Goal: Transaction & Acquisition: Purchase product/service

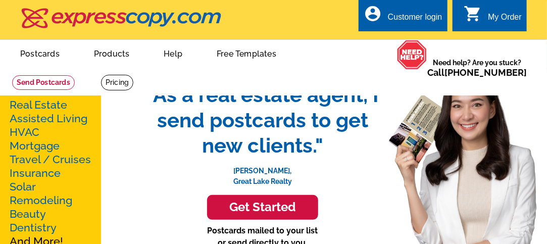
click at [48, 107] on link "Real Estate" at bounding box center [39, 104] width 58 height 13
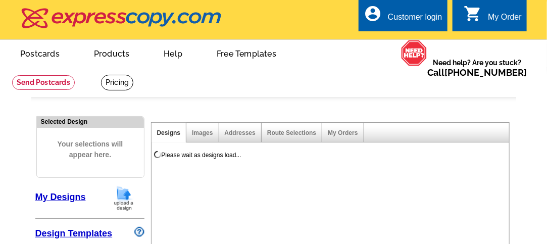
select select "785"
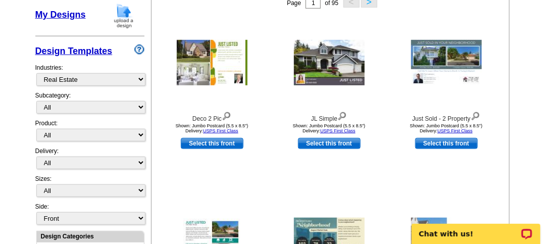
scroll to position [188, 0]
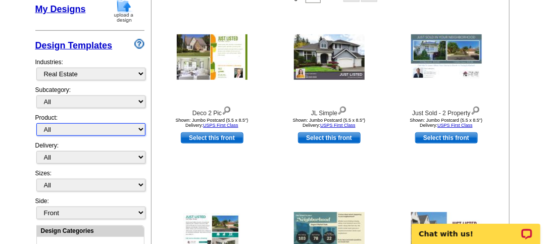
click at [142, 127] on select "All Postcards Letters and flyers Business Cards Door Hangers Greeting Cards" at bounding box center [90, 129] width 109 height 13
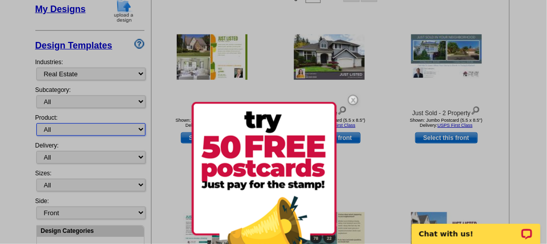
select select "1"
click at [36, 123] on select "All Postcards Letters and flyers Business Cards Door Hangers Greeting Cards" at bounding box center [90, 129] width 109 height 13
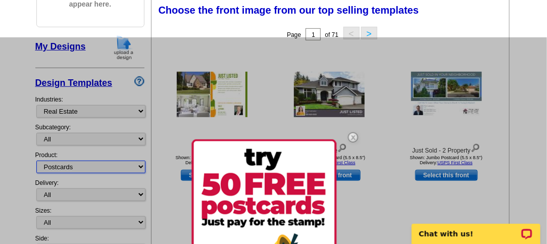
scroll to position [149, 0]
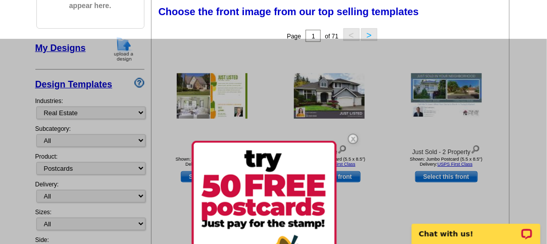
click at [140, 191] on div at bounding box center [273, 161] width 547 height 244
click at [140, 194] on div at bounding box center [273, 161] width 547 height 244
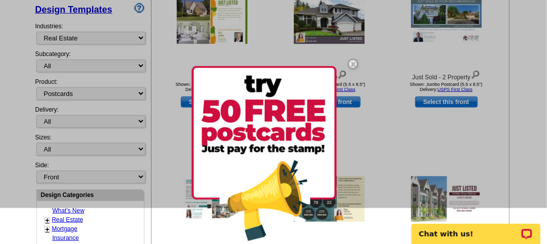
scroll to position [228, 0]
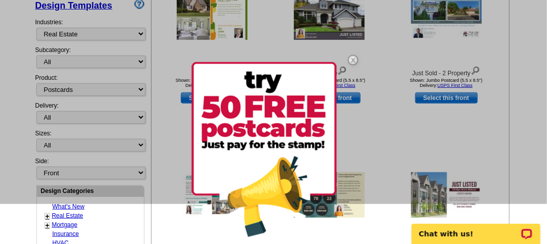
click at [140, 87] on div at bounding box center [273, 82] width 547 height 244
click at [141, 117] on div at bounding box center [273, 82] width 547 height 244
click at [140, 115] on div at bounding box center [273, 82] width 547 height 244
click at [323, 112] on img at bounding box center [263, 151] width 145 height 178
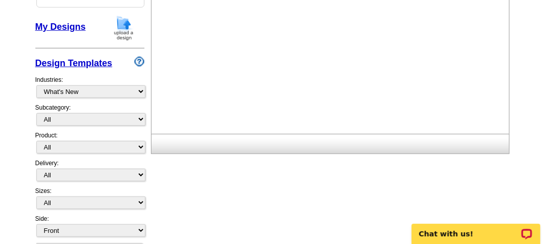
scroll to position [184, 0]
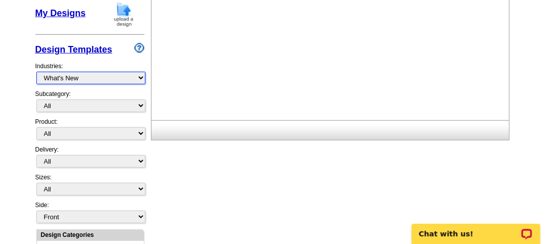
click at [140, 81] on select "What's New Real Estate Mortgage Insurance HVAC Dental Solar EDDM - NEW! Calenda…" at bounding box center [90, 78] width 109 height 13
select select "785"
click at [36, 72] on select "What's New Real Estate Mortgage Insurance HVAC Dental Solar EDDM - NEW! Calenda…" at bounding box center [90, 78] width 109 height 13
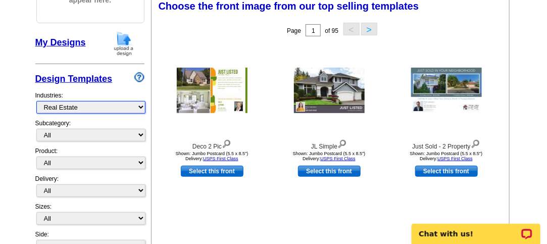
scroll to position [149, 0]
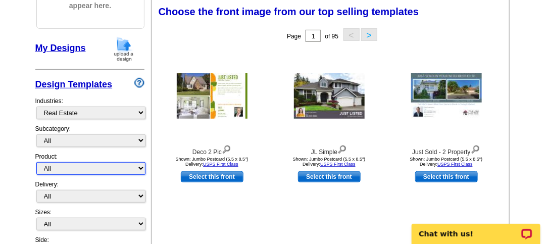
click at [140, 167] on select "All Postcards Letters and flyers Business Cards Door Hangers Greeting Cards" at bounding box center [90, 168] width 109 height 13
select select "1"
click at [36, 162] on select "All Postcards Letters and flyers Business Cards Door Hangers Greeting Cards" at bounding box center [90, 168] width 109 height 13
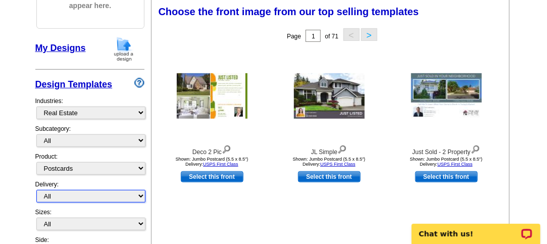
click at [140, 192] on select "All First Class Mail Shipped to Me EDDM Save 66% on Postage" at bounding box center [90, 196] width 109 height 13
select select "1"
click at [36, 190] on select "All First Class Mail Shipped to Me EDDM Save 66% on Postage" at bounding box center [90, 196] width 109 height 13
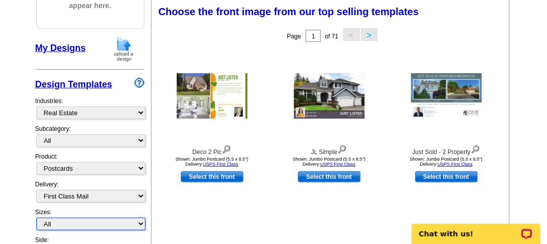
click at [142, 219] on select "All Jumbo Postcard (5.5" x 8.5") Regular Postcard (4.25" x 5.6") Panoramic Post…" at bounding box center [90, 224] width 109 height 13
select select "2"
click at [36, 218] on select "All Jumbo Postcard (5.5" x 8.5") Regular Postcard (4.25" x 5.6") Panoramic Post…" at bounding box center [90, 224] width 109 height 13
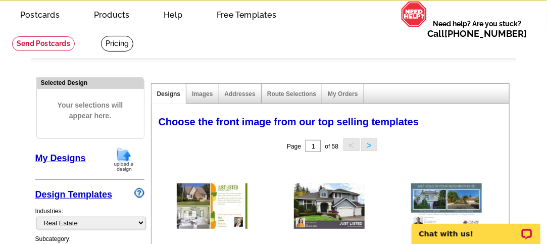
scroll to position [36, 0]
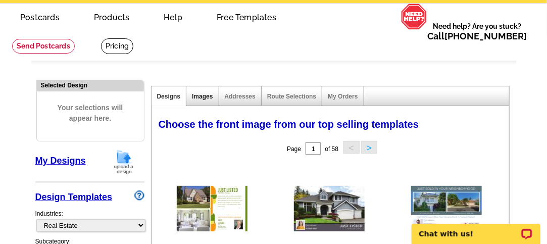
click at [211, 96] on link "Images" at bounding box center [202, 96] width 21 height 7
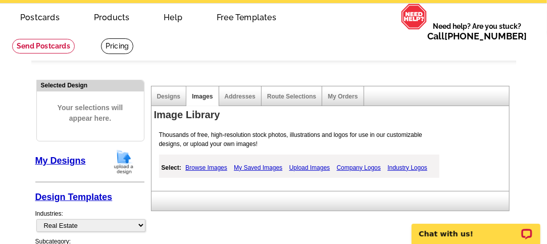
click at [209, 169] on link "Browse Images" at bounding box center [206, 167] width 47 height 12
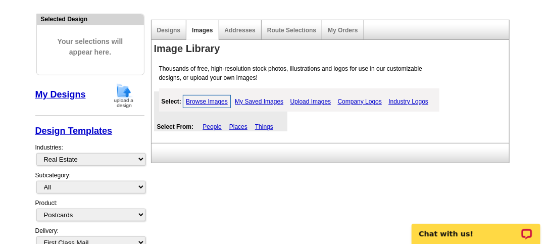
scroll to position [124, 0]
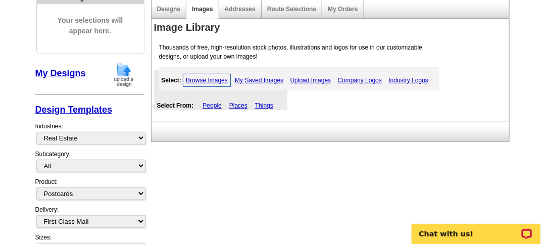
click at [357, 81] on link "Company Logos" at bounding box center [359, 80] width 49 height 12
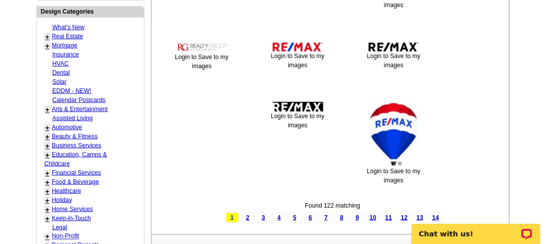
scroll to position [497, 0]
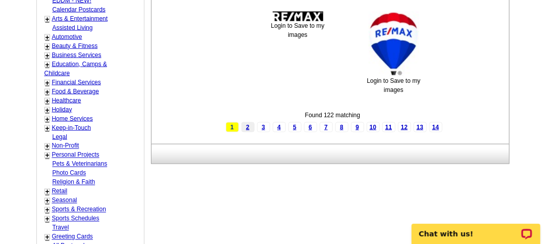
click at [254, 125] on link "2" at bounding box center [247, 127] width 13 height 10
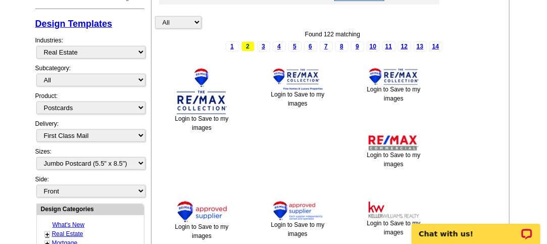
scroll to position [182, 0]
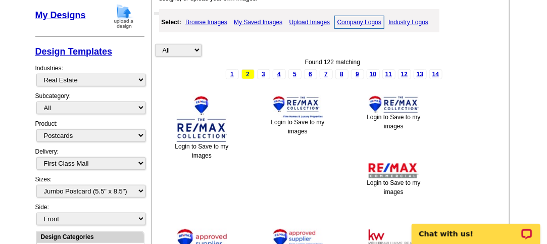
click at [224, 22] on link "Browse Images" at bounding box center [206, 22] width 47 height 12
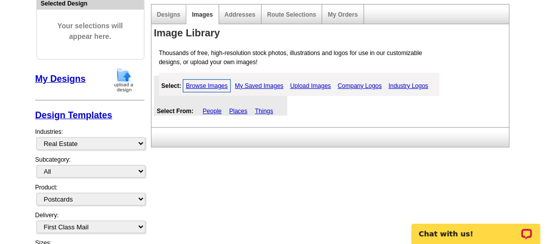
scroll to position [113, 0]
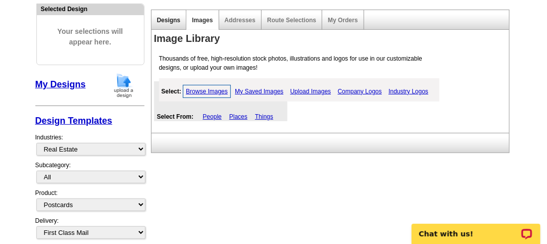
click at [160, 21] on link "Designs" at bounding box center [169, 20] width 24 height 7
click at [194, 88] on link "Browse Images" at bounding box center [207, 91] width 48 height 13
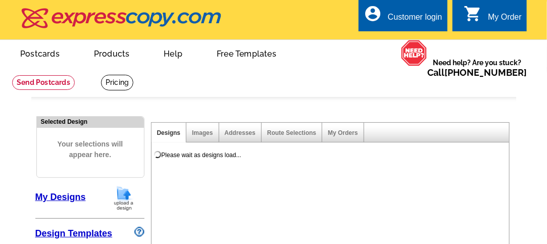
select select "785"
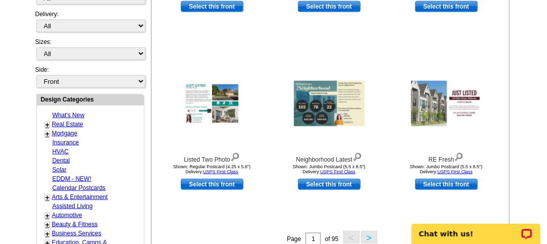
scroll to position [315, 0]
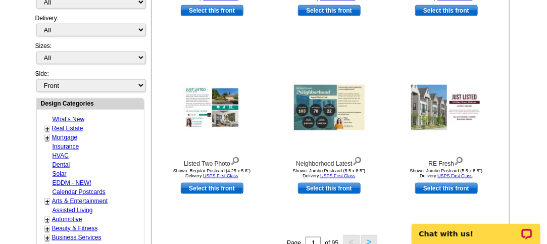
click at [72, 125] on link "Real Estate" at bounding box center [67, 128] width 31 height 7
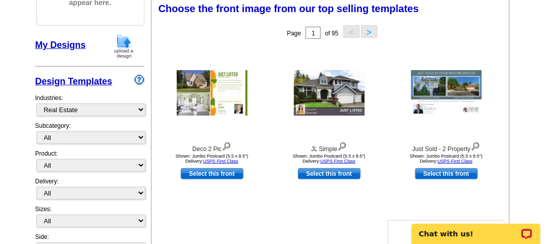
scroll to position [149, 0]
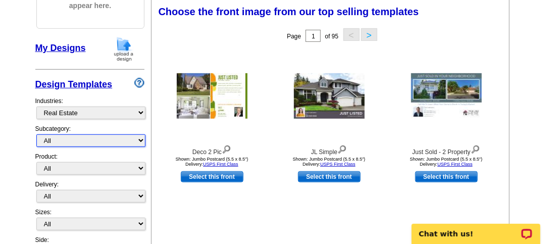
click at [140, 138] on select "All RE/MAX® Referrals Keller Williams® Berkshire Hathaway Home Services Century…" at bounding box center [90, 140] width 109 height 13
select select "786"
click at [36, 134] on select "All RE/MAX® Referrals Keller Williams® Berkshire Hathaway Home Services Century…" at bounding box center [90, 140] width 109 height 13
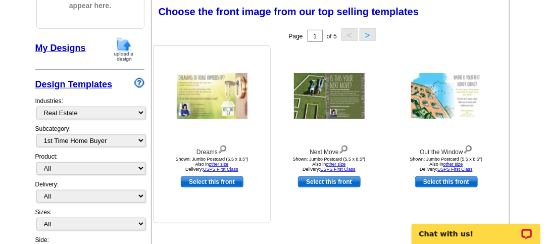
click at [217, 184] on link "Select this front" at bounding box center [212, 181] width 63 height 11
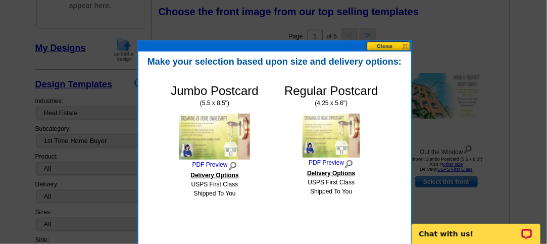
click at [208, 142] on img at bounding box center [214, 137] width 71 height 46
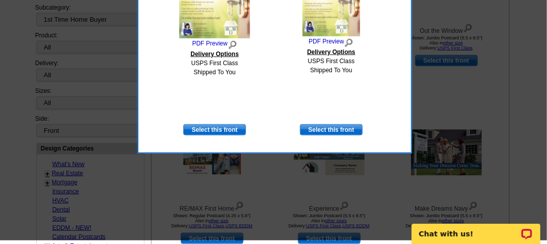
scroll to position [274, 0]
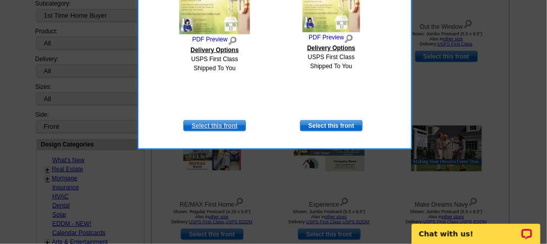
click at [219, 126] on link "Select this front" at bounding box center [214, 125] width 63 height 11
select select "2"
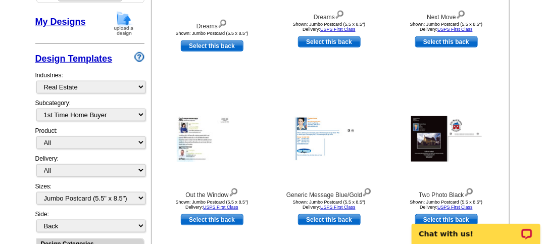
scroll to position [282, 0]
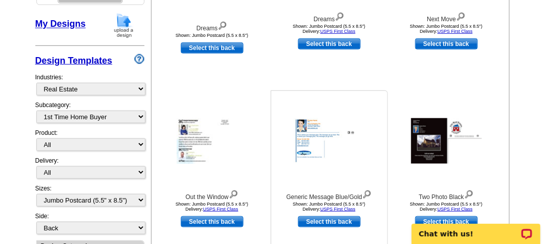
click at [340, 222] on link "Select this back" at bounding box center [329, 221] width 63 height 11
select select "front"
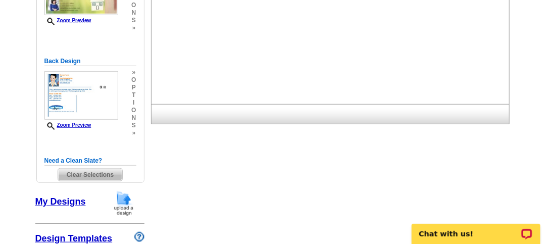
scroll to position [177, 0]
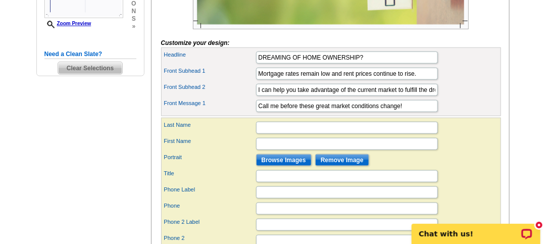
scroll to position [330, 0]
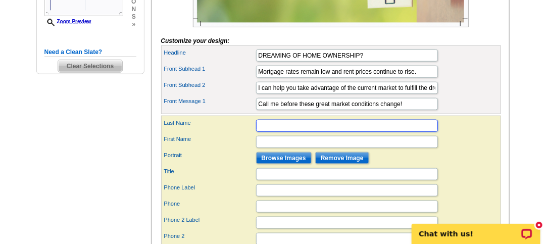
click at [304, 132] on input "Last Name" at bounding box center [347, 126] width 182 height 12
type input "h"
type input "HI"
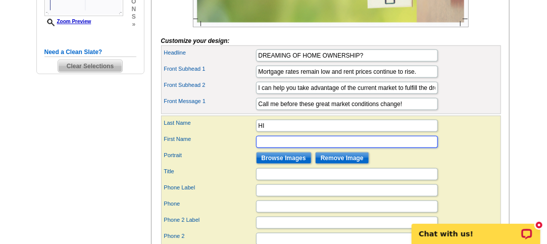
click at [284, 148] on input "First Name" at bounding box center [347, 142] width 182 height 12
type input "AD"
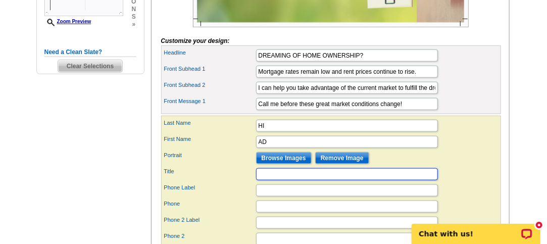
click at [281, 180] on input "Title" at bounding box center [347, 174] width 182 height 12
type input "Time to Save Rent"
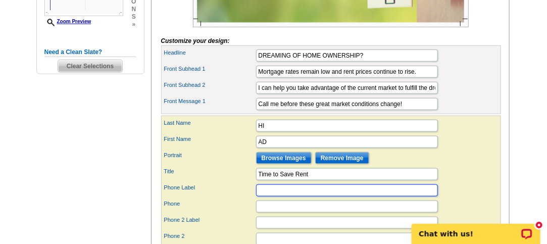
click at [271, 196] on input "Phone Label" at bounding box center [347, 190] width 182 height 12
type input "732-910-8559"
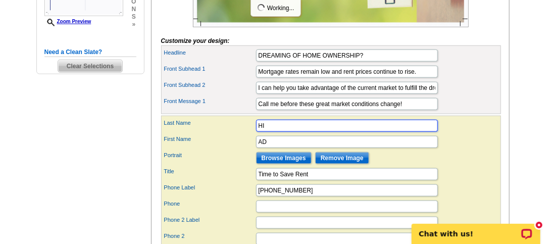
drag, startPoint x: 265, startPoint y: 142, endPoint x: 246, endPoint y: 145, distance: 19.3
click at [246, 134] on div "Last Name HI" at bounding box center [331, 126] width 336 height 16
type input "Aasha"
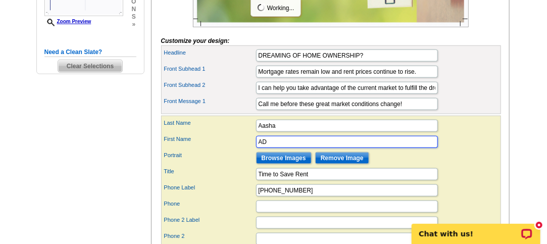
drag, startPoint x: 275, startPoint y: 152, endPoint x: 240, endPoint y: 152, distance: 34.8
click at [240, 150] on div "First Name AD" at bounding box center [331, 142] width 336 height 16
type input "Dave"
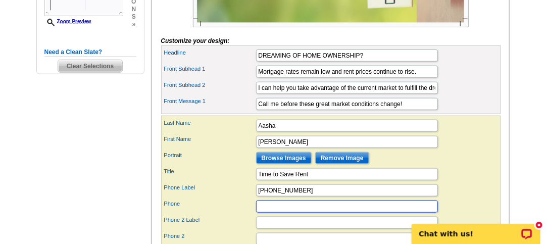
click at [273, 212] on input "Phone" at bounding box center [347, 206] width 182 height 12
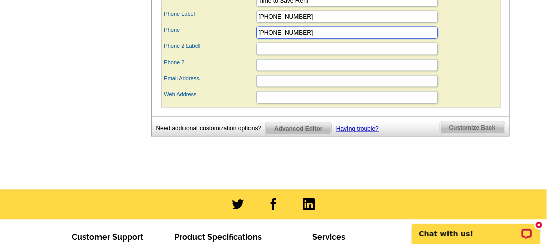
scroll to position [509, 0]
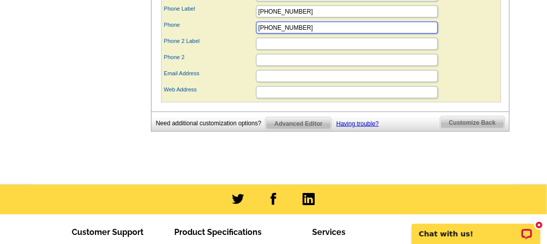
type input "732-910-8559"
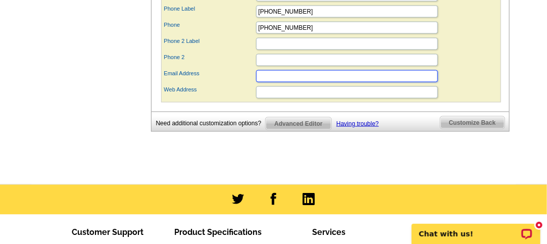
click at [286, 82] on input "Email Address" at bounding box center [347, 76] width 182 height 12
type input "asha_dave45@yajoo.com"
type input "118 Hazelwood ave"
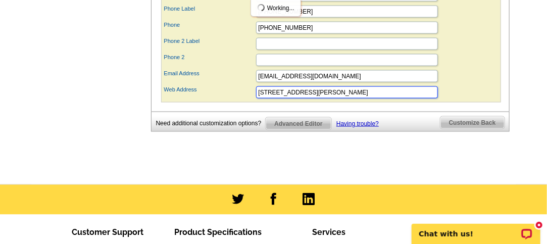
drag, startPoint x: 336, startPoint y: 102, endPoint x: 232, endPoint y: 108, distance: 104.1
click at [232, 100] on div "Web Address 118 Hazelwood ave" at bounding box center [331, 92] width 336 height 16
type input "www.Realtymark.com"
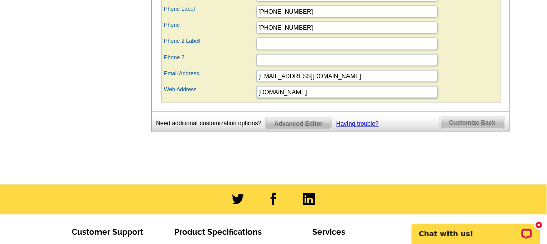
click at [470, 129] on span "Customize Back" at bounding box center [472, 123] width 64 height 12
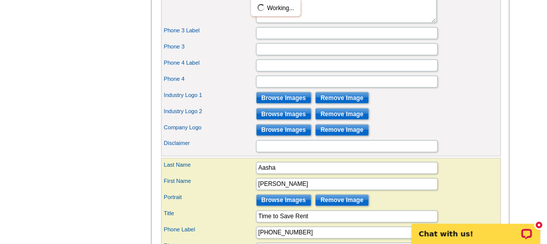
scroll to position [725, 0]
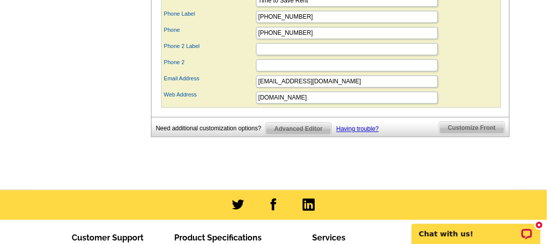
click at [472, 130] on span "Customize Front" at bounding box center [471, 128] width 65 height 12
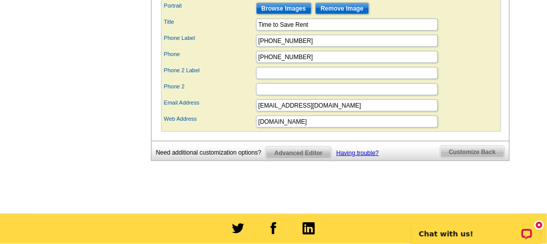
scroll to position [480, 0]
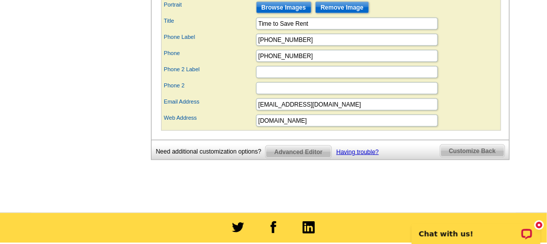
click at [478, 157] on span "Customize Back" at bounding box center [472, 151] width 64 height 12
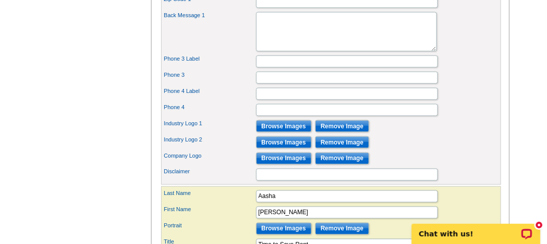
scroll to position [696, 0]
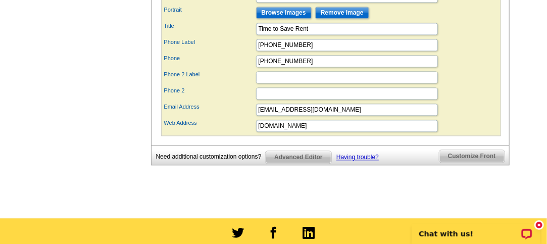
click at [478, 159] on span "Customize Front" at bounding box center [471, 156] width 65 height 12
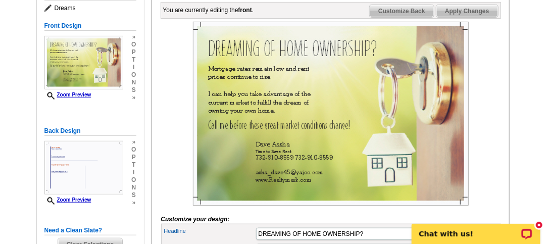
scroll to position [151, 0]
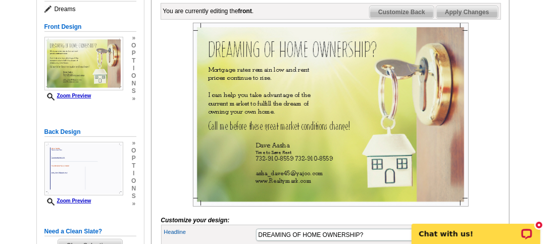
click at [473, 18] on span "Apply Changes" at bounding box center [466, 12] width 61 height 12
click at [411, 18] on span "Customize Back" at bounding box center [401, 12] width 64 height 12
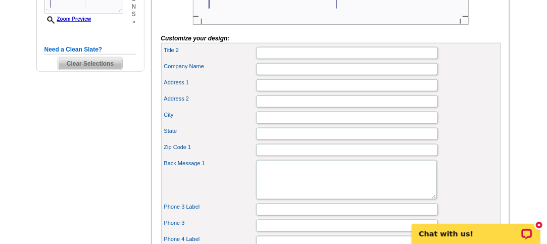
scroll to position [334, 0]
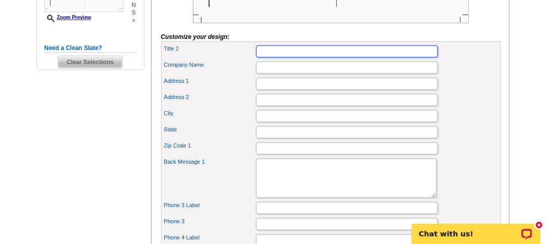
click at [286, 58] on input "Title 2" at bounding box center [347, 51] width 182 height 12
type input "e"
type input "Your Neighbourhood Realtor"
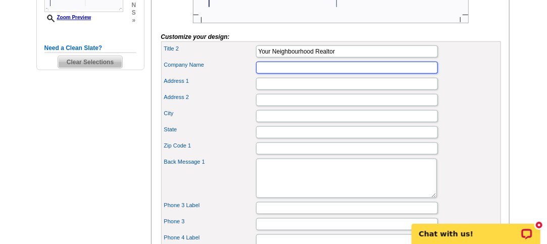
click at [272, 74] on input "Company Name" at bounding box center [347, 68] width 182 height 12
type input "Realty Mark Select"
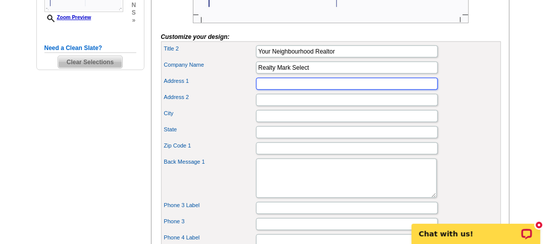
click at [265, 90] on input "Address 1" at bounding box center [347, 84] width 182 height 12
type input "118 Hazelwood ave"
type input "edison"
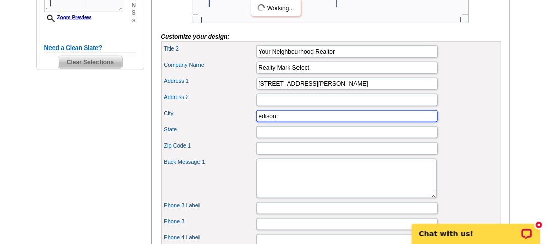
type input "NJ"
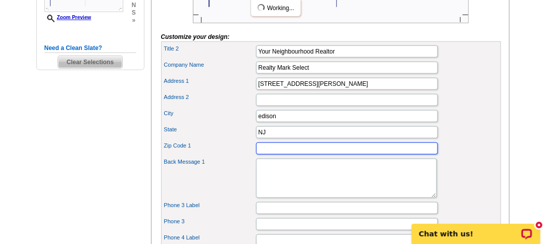
type input "08837"
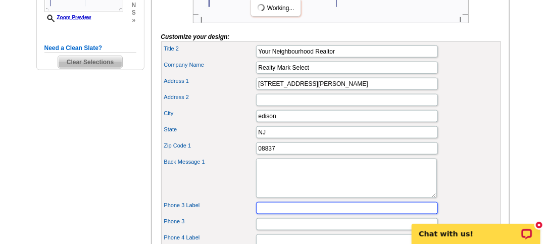
type input "7329108559"
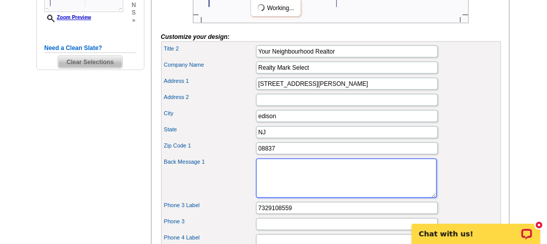
click at [308, 187] on textarea "Back Message 1" at bounding box center [346, 177] width 181 height 39
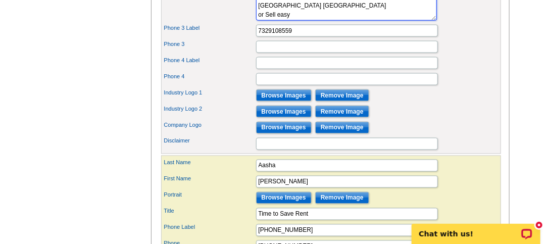
scroll to position [513, 0]
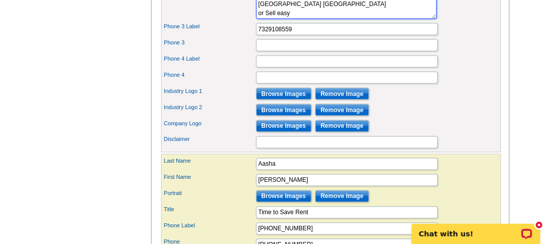
type textarea "Call Today to Buy new home Invest NEw constuction Edison,Iselin,Piscatway,South…"
click at [298, 100] on input "Browse Images" at bounding box center [284, 94] width 56 height 12
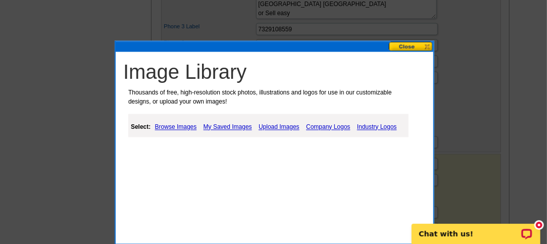
click at [176, 128] on link "Browse Images" at bounding box center [175, 127] width 47 height 12
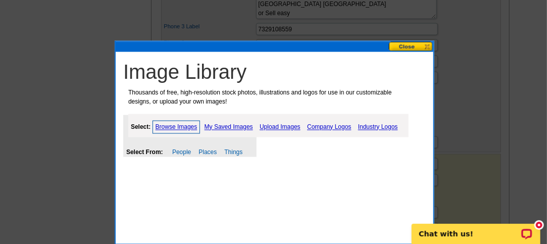
click at [291, 125] on link "Upload Images" at bounding box center [280, 127] width 46 height 12
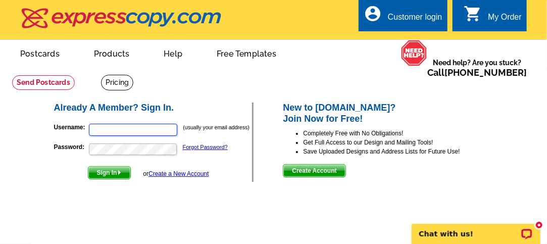
type input "[EMAIL_ADDRESS][DOMAIN_NAME]"
click at [102, 175] on span "Sign In" at bounding box center [109, 173] width 42 height 12
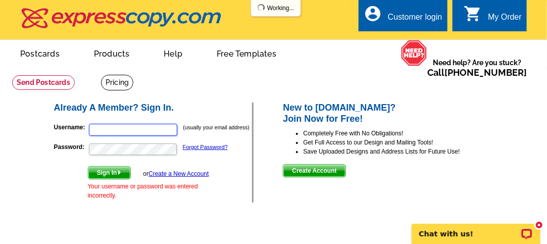
type input "[EMAIL_ADDRESS][DOMAIN_NAME]"
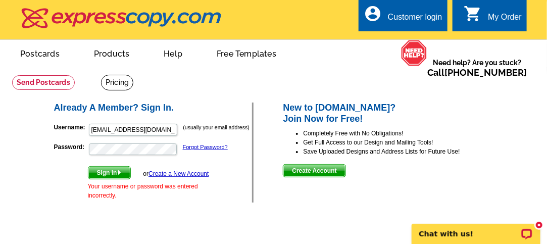
click at [168, 173] on link "Create a New Account" at bounding box center [178, 173] width 60 height 7
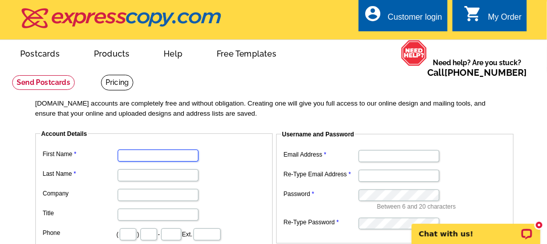
click at [148, 156] on input "First Name" at bounding box center [158, 155] width 81 height 12
type input "asha"
type input "[PERSON_NAME]"
type input "732"
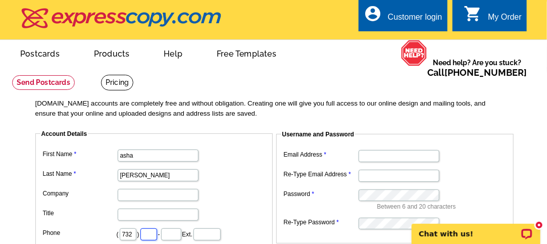
type input "910"
type input "8559"
type input "[STREET_ADDRESS][PERSON_NAME]"
type input "edison"
select select "NJ"
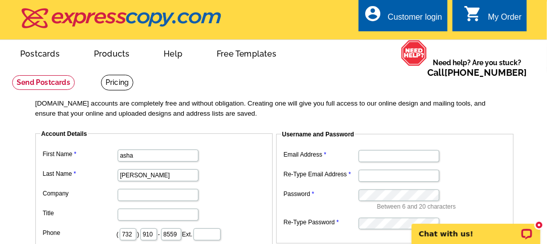
type input "08837"
type input "[EMAIL_ADDRESS][DOMAIN_NAME]"
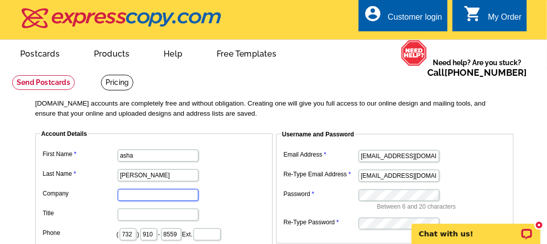
click at [133, 197] on input "Company" at bounding box center [158, 195] width 81 height 12
type input "Realty Mark Select"
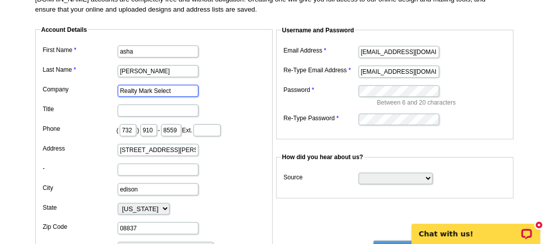
scroll to position [105, 0]
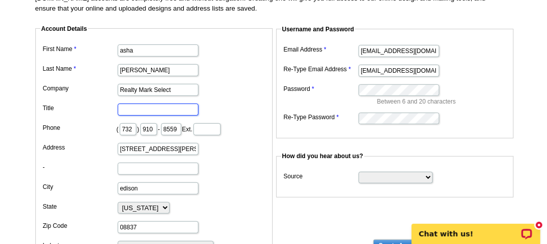
click at [159, 107] on input "Title" at bounding box center [158, 109] width 81 height 12
type input "Realtor"
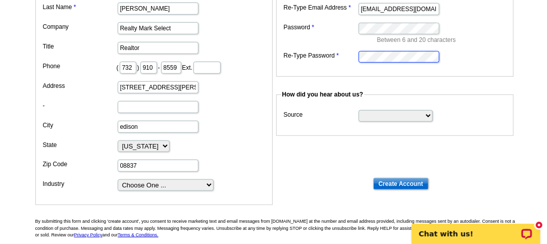
scroll to position [166, 0]
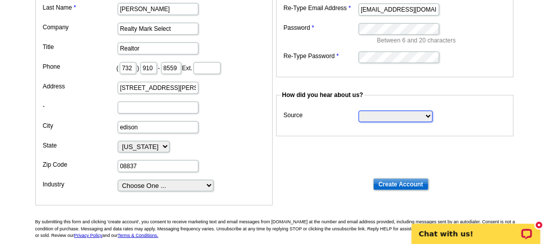
click at [425, 116] on select "Search Engine Television Ad Direct Mail Postcard Email Referred by a friend Oth…" at bounding box center [395, 117] width 74 height 12
select select "email"
click at [358, 111] on select "Search Engine Television Ad Direct Mail Postcard Email Referred by a friend Oth…" at bounding box center [395, 117] width 74 height 12
click at [398, 184] on input "Create Account" at bounding box center [401, 184] width 56 height 12
